Goal: Task Accomplishment & Management: Use online tool/utility

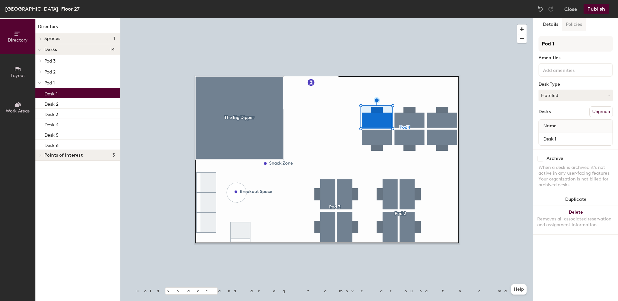
click at [572, 26] on button "Policies" at bounding box center [574, 24] width 24 height 13
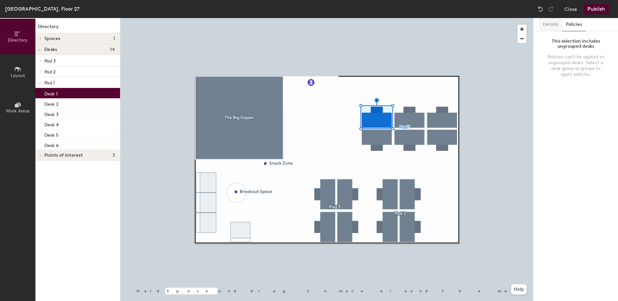
click at [546, 25] on button "Details" at bounding box center [550, 24] width 23 height 13
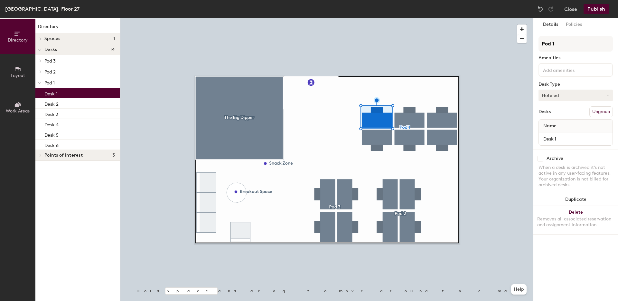
click at [575, 96] on button "Hoteled" at bounding box center [576, 96] width 74 height 12
click at [17, 66] on icon at bounding box center [17, 69] width 7 height 7
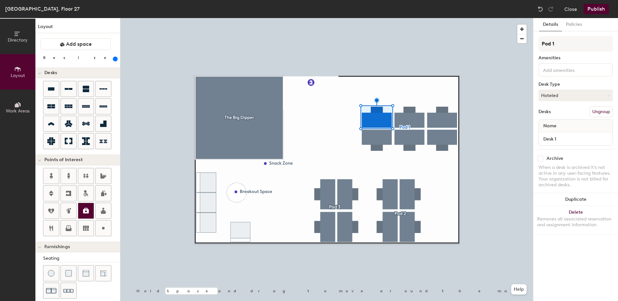
click at [87, 211] on icon at bounding box center [86, 210] width 6 height 5
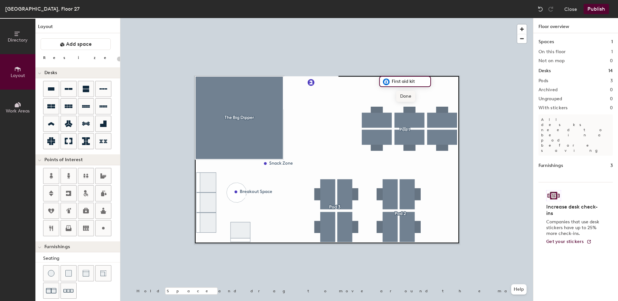
click at [410, 98] on span "Done" at bounding box center [405, 96] width 19 height 11
click at [69, 229] on icon at bounding box center [69, 229] width 6 height 4
click at [466, 223] on span "Done" at bounding box center [462, 224] width 19 height 11
type input "20"
click at [24, 105] on button "Work Areas" at bounding box center [17, 107] width 35 height 35
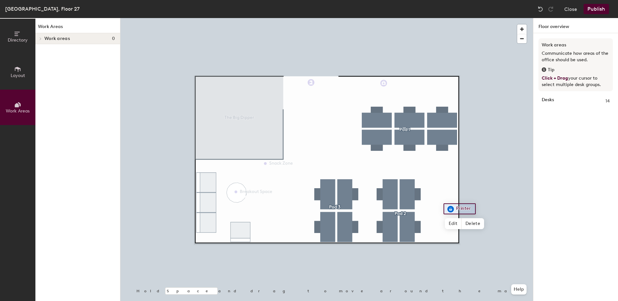
click at [25, 35] on button "Directory" at bounding box center [17, 36] width 35 height 35
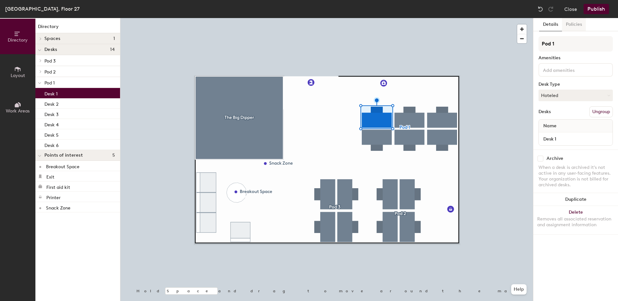
click at [576, 25] on button "Policies" at bounding box center [574, 24] width 24 height 13
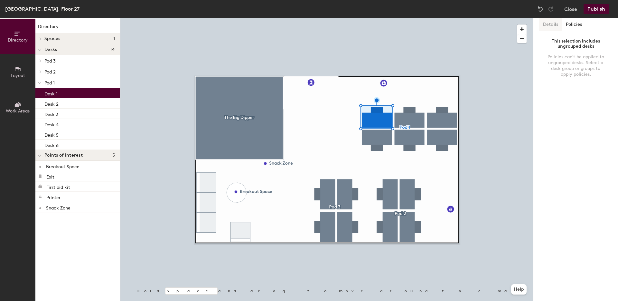
click at [553, 25] on button "Details" at bounding box center [550, 24] width 23 height 13
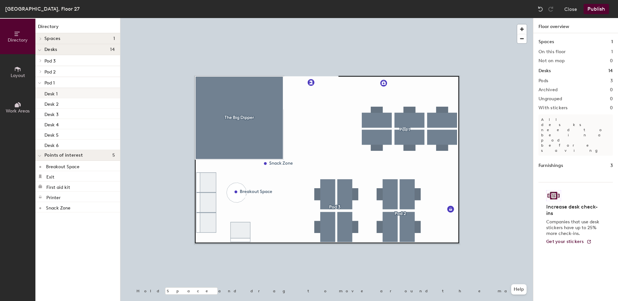
click at [55, 92] on p "Desk 1" at bounding box center [50, 92] width 13 height 7
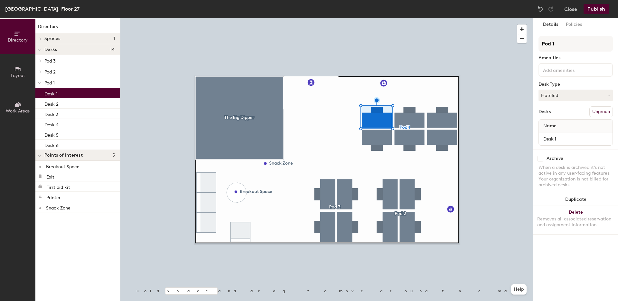
click at [55, 92] on p "Desk 1" at bounding box center [50, 92] width 13 height 7
click at [38, 69] on div at bounding box center [39, 71] width 8 height 11
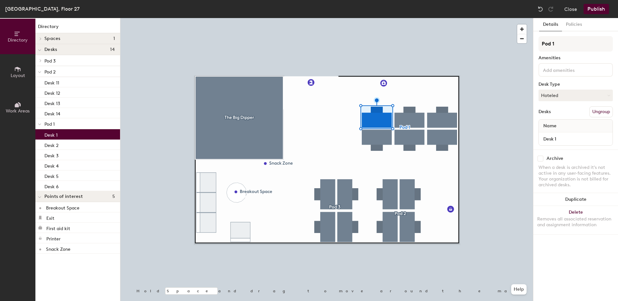
click at [39, 70] on span at bounding box center [39, 71] width 3 height 5
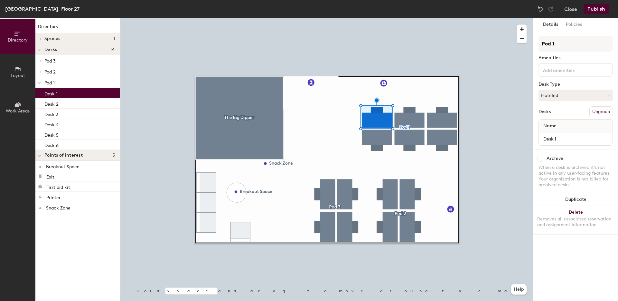
click at [40, 61] on icon at bounding box center [40, 60] width 3 height 3
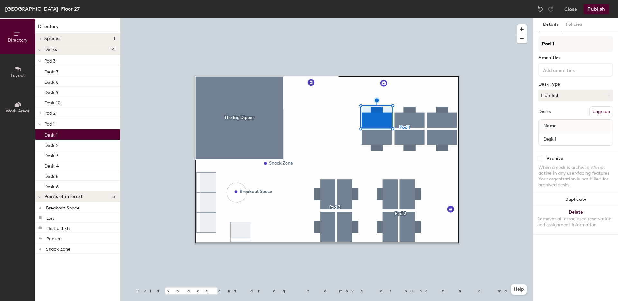
click at [40, 61] on icon at bounding box center [39, 61] width 3 height 3
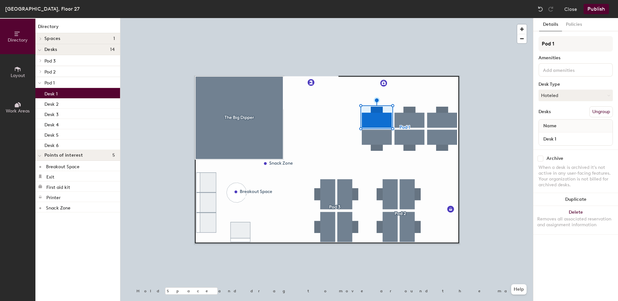
click at [39, 39] on span at bounding box center [39, 38] width 5 height 3
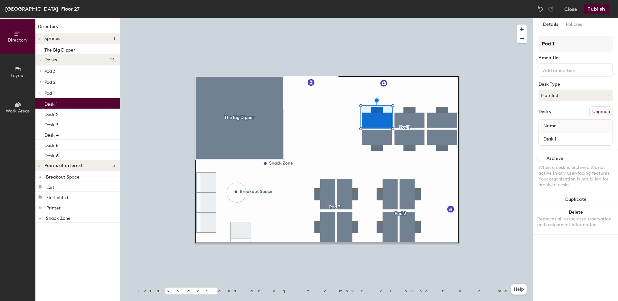
click at [39, 39] on icon at bounding box center [39, 39] width 3 height 3
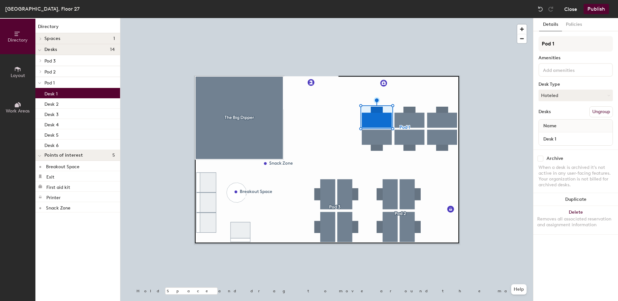
click at [567, 9] on button "Close" at bounding box center [570, 9] width 13 height 10
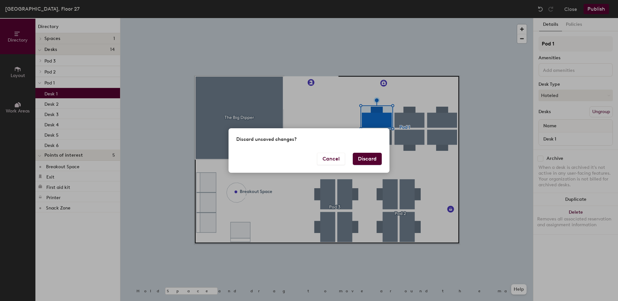
click at [374, 161] on button "Discard" at bounding box center [367, 159] width 29 height 12
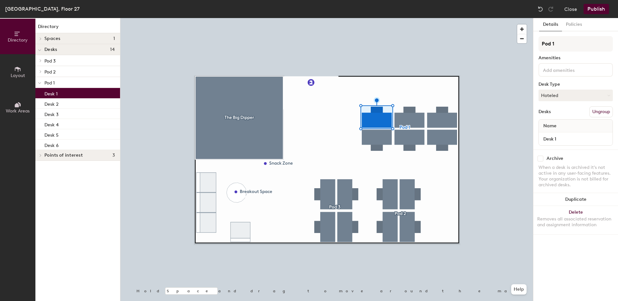
click at [575, 71] on input at bounding box center [571, 70] width 58 height 8
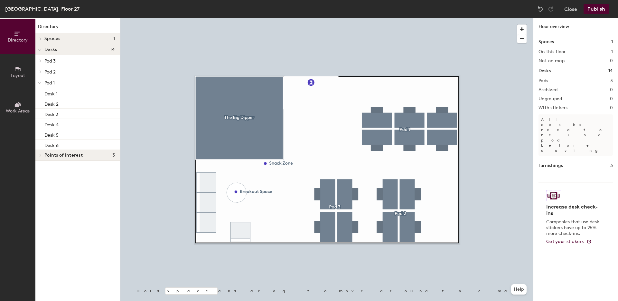
click at [554, 108] on h2 "With stickers" at bounding box center [553, 107] width 29 height 5
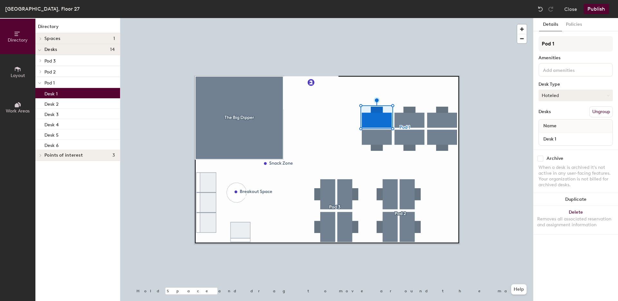
click at [563, 97] on button "Hoteled" at bounding box center [576, 96] width 74 height 12
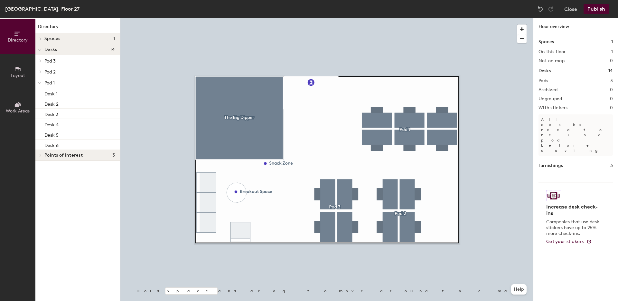
click at [559, 107] on h2 "With stickers" at bounding box center [553, 107] width 29 height 5
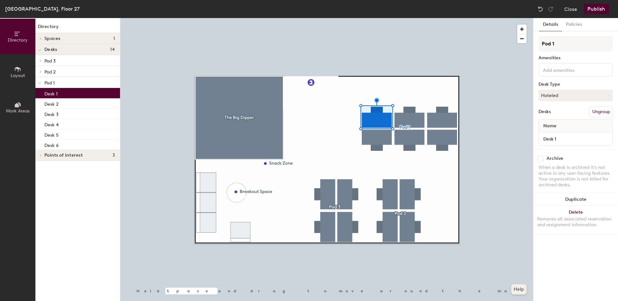
click at [524, 290] on button "Help" at bounding box center [518, 289] width 15 height 10
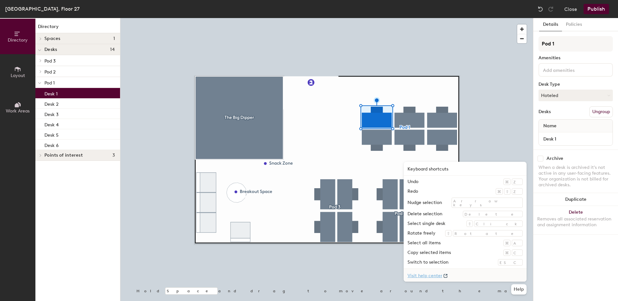
click at [483, 276] on link "Visit help center" at bounding box center [465, 275] width 123 height 13
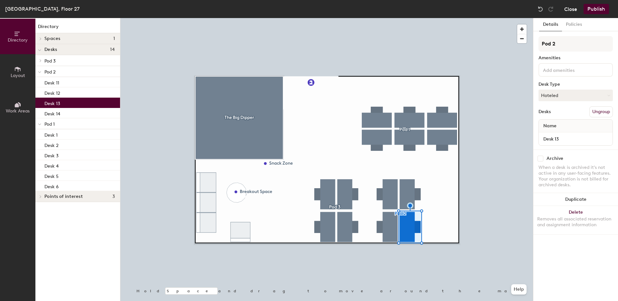
click at [575, 9] on button "Close" at bounding box center [570, 9] width 13 height 10
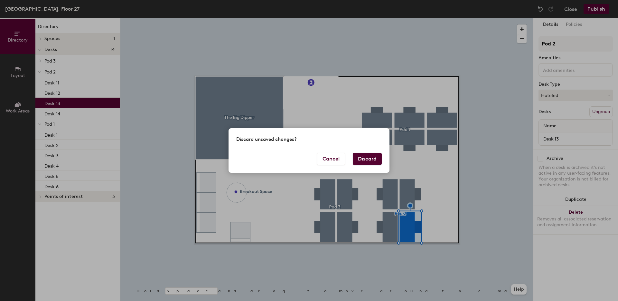
click at [361, 159] on button "Discard" at bounding box center [367, 159] width 29 height 12
